Goal: Check status: Check status

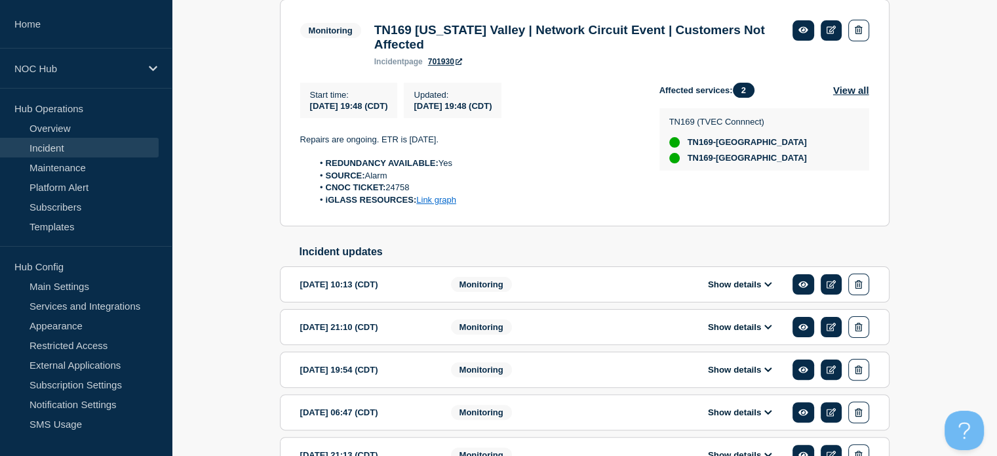
click at [580, 220] on section "Monitoring TN169 Tennessee Valley | Network Circuit Event | Customers Not Affec…" at bounding box center [585, 113] width 610 height 228
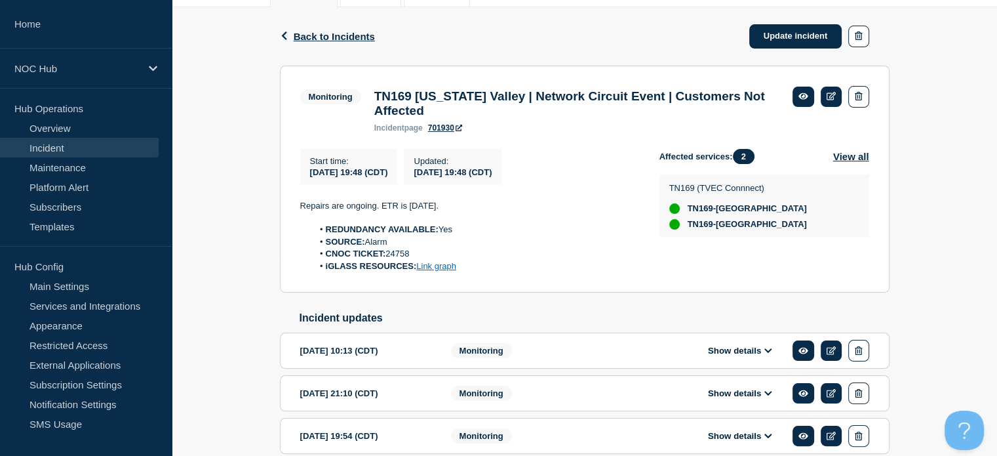
scroll to position [197, 0]
click at [59, 151] on link "Incident" at bounding box center [79, 148] width 159 height 20
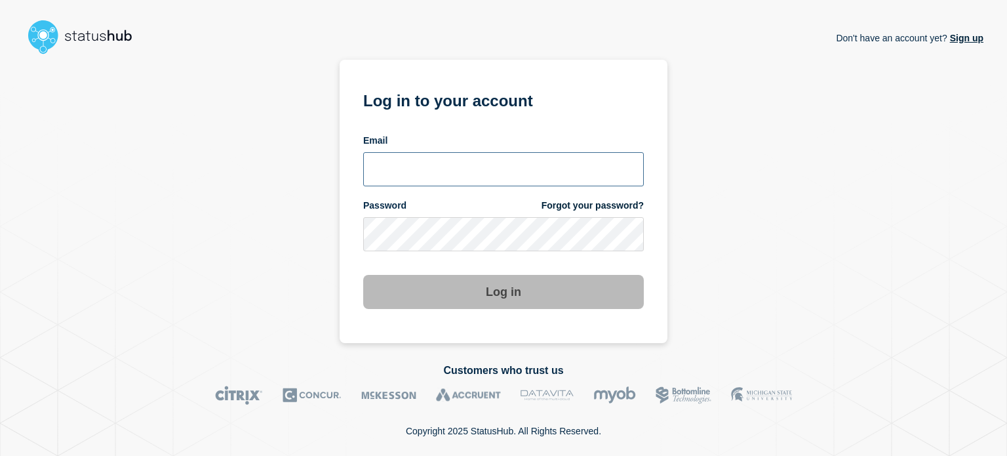
type input "xandra.martens@conexon.us"
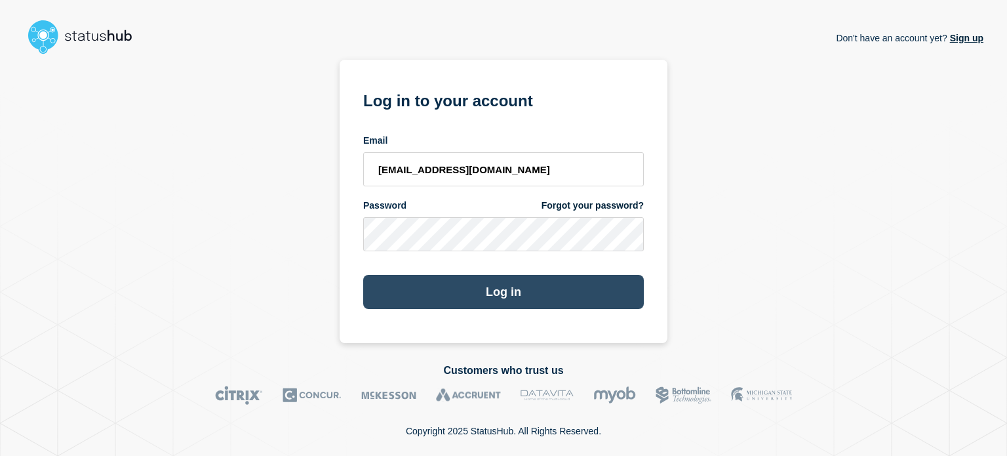
click at [545, 292] on button "Log in" at bounding box center [503, 292] width 281 height 34
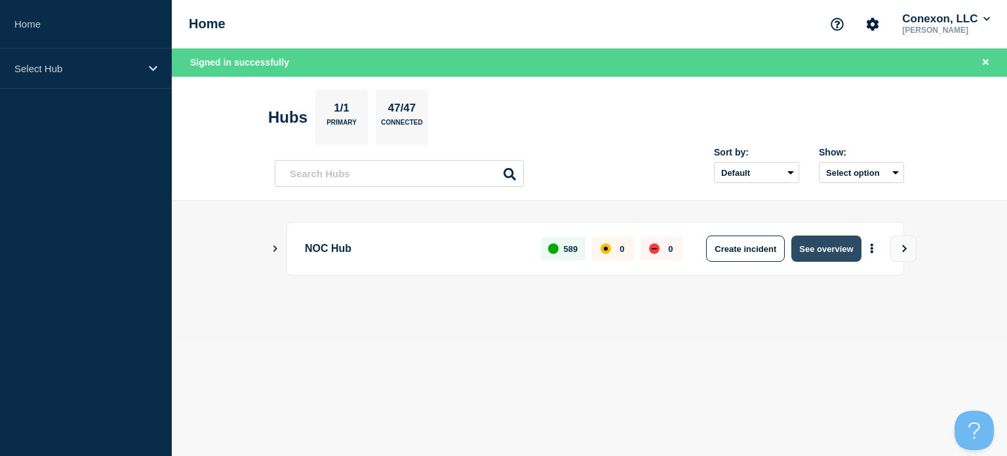
click at [842, 248] on button "See overview" at bounding box center [827, 248] width 70 height 26
